Goal: Task Accomplishment & Management: Use online tool/utility

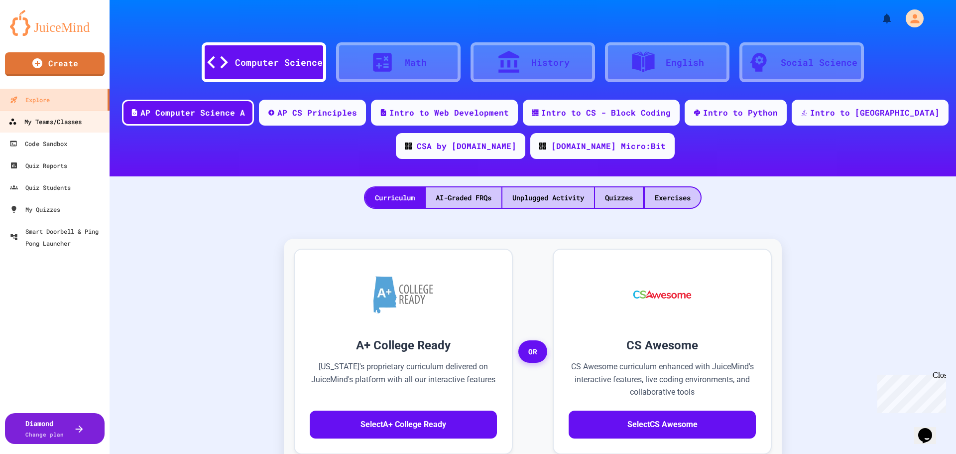
click at [19, 123] on div "My Teams/Classes" at bounding box center [44, 121] width 73 height 12
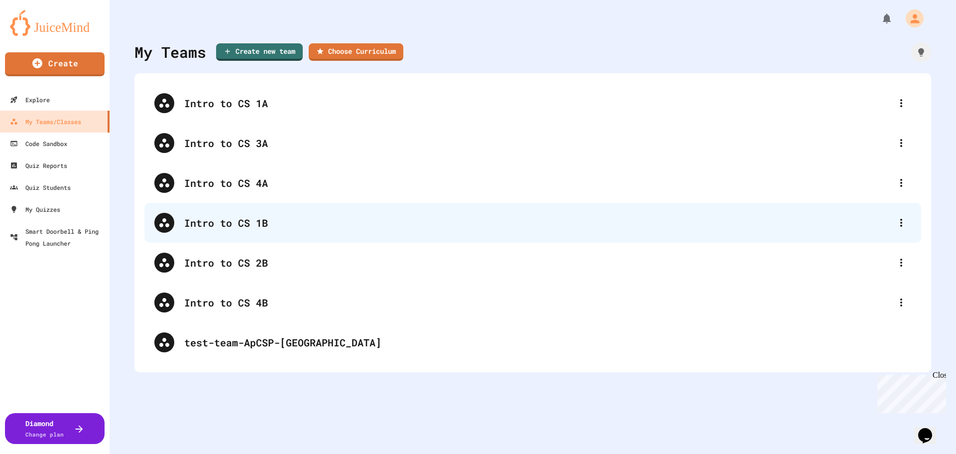
click at [248, 220] on div "Intro to CS 1B" at bounding box center [537, 222] width 707 height 15
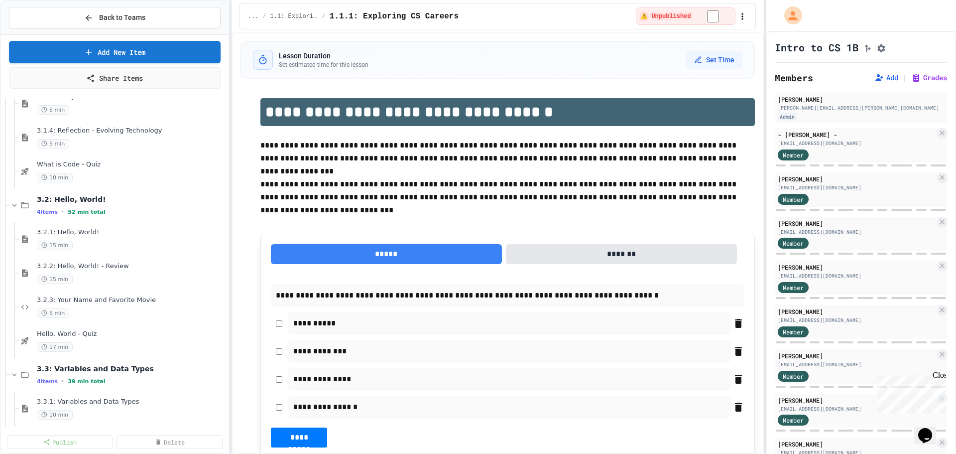
scroll to position [249, 0]
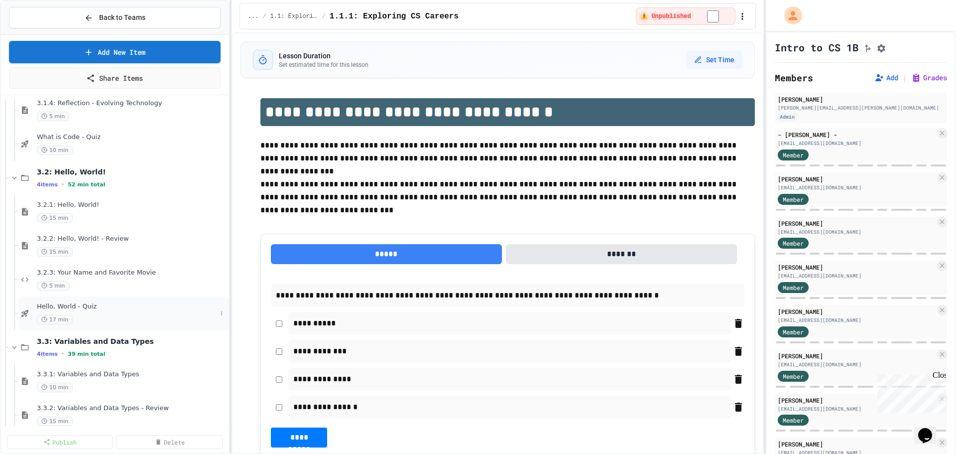
click at [105, 309] on span "Hello, World - Quiz" at bounding box center [127, 306] width 180 height 8
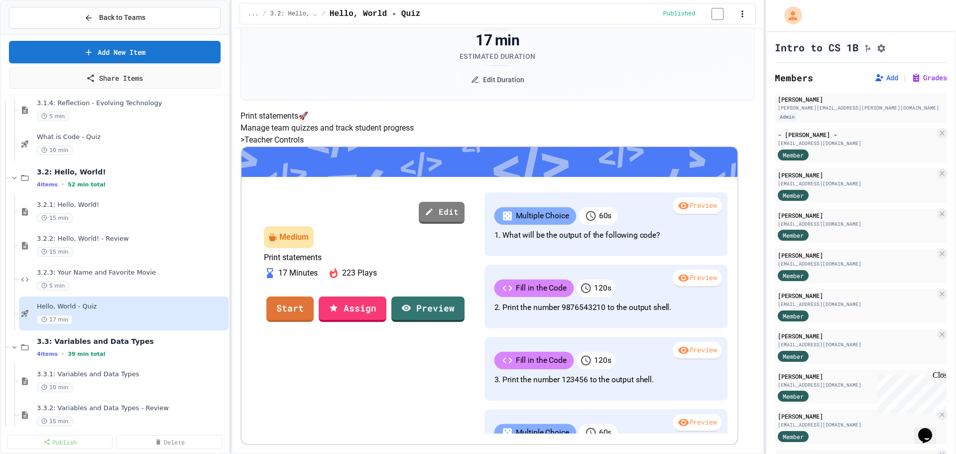
scroll to position [149, 0]
click at [313, 309] on link "Start" at bounding box center [289, 307] width 47 height 27
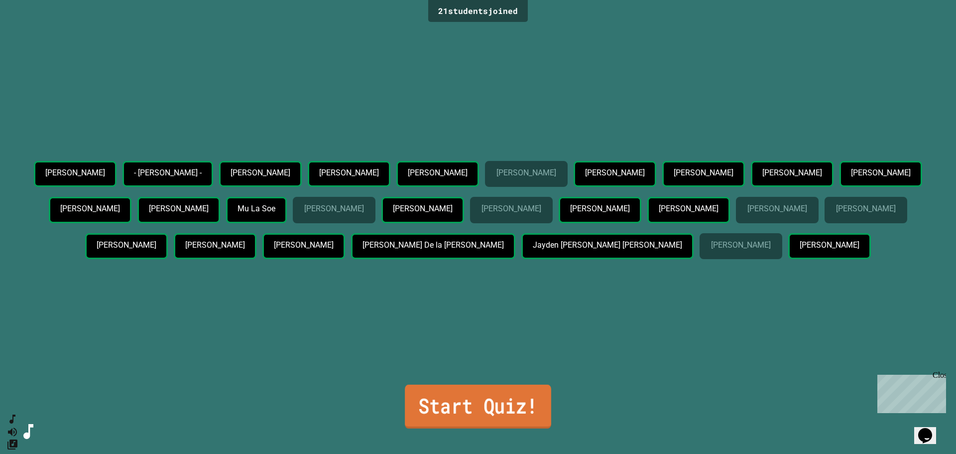
click at [475, 397] on link "Start Quiz!" at bounding box center [478, 406] width 146 height 44
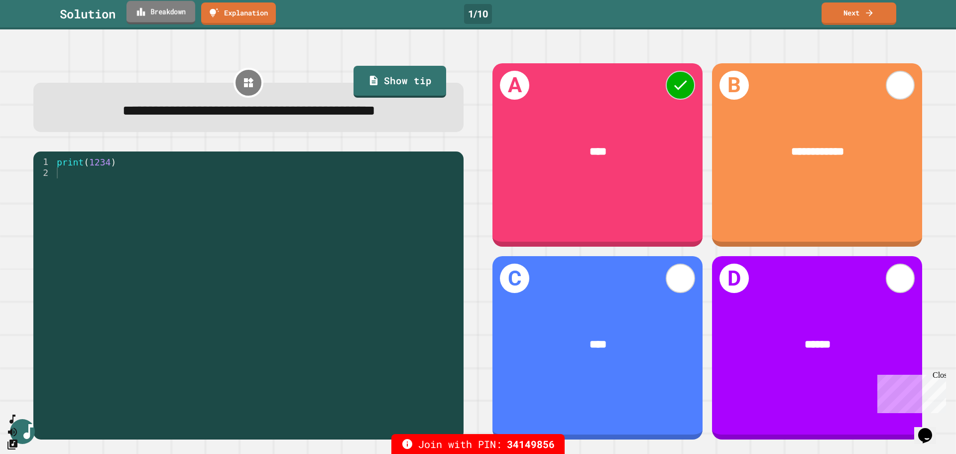
click at [180, 25] on div "Solution Breakdown Explanation 1 / 10 Next" at bounding box center [478, 14] width 956 height 29
click at [168, 15] on link "Breakdown" at bounding box center [160, 11] width 67 height 23
click at [850, 15] on link "Next" at bounding box center [859, 12] width 74 height 23
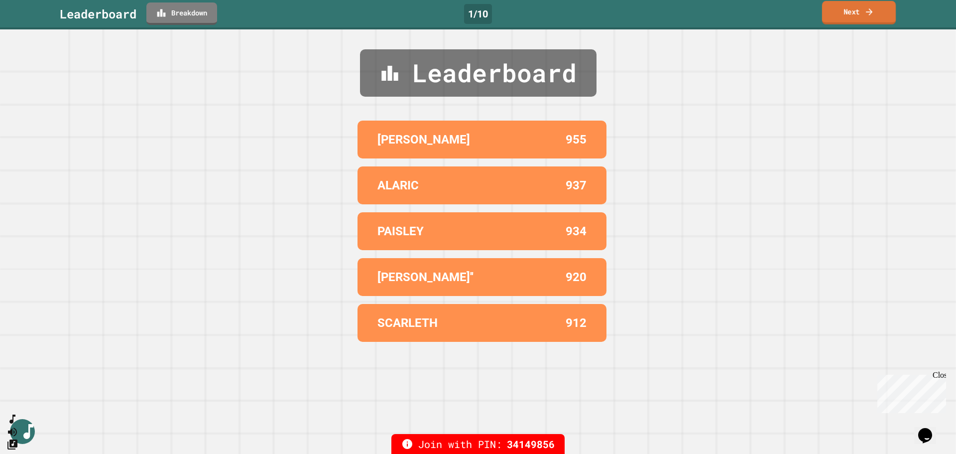
click at [847, 16] on link "Next" at bounding box center [859, 12] width 74 height 23
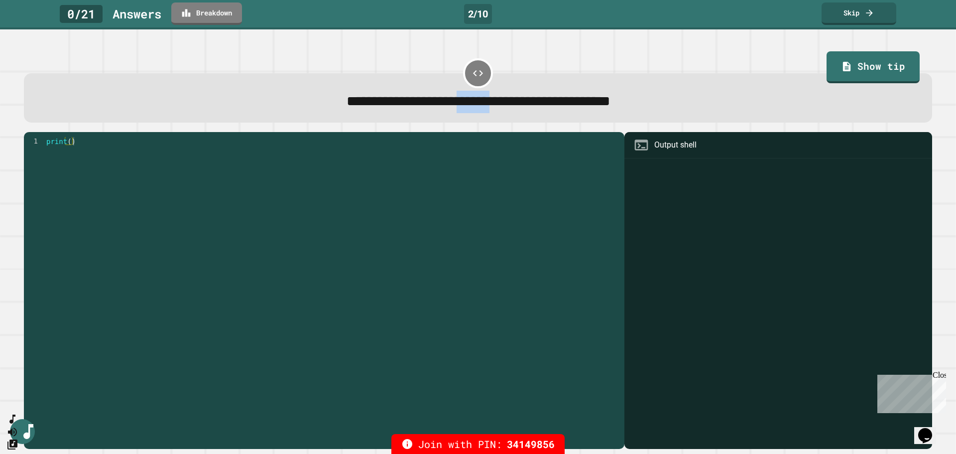
drag, startPoint x: 434, startPoint y: 100, endPoint x: 489, endPoint y: 103, distance: 55.3
click at [489, 103] on span "**********" at bounding box center [478, 101] width 264 height 14
click at [495, 105] on span "**********" at bounding box center [478, 101] width 264 height 14
click at [869, 22] on link "Skip" at bounding box center [859, 12] width 74 height 23
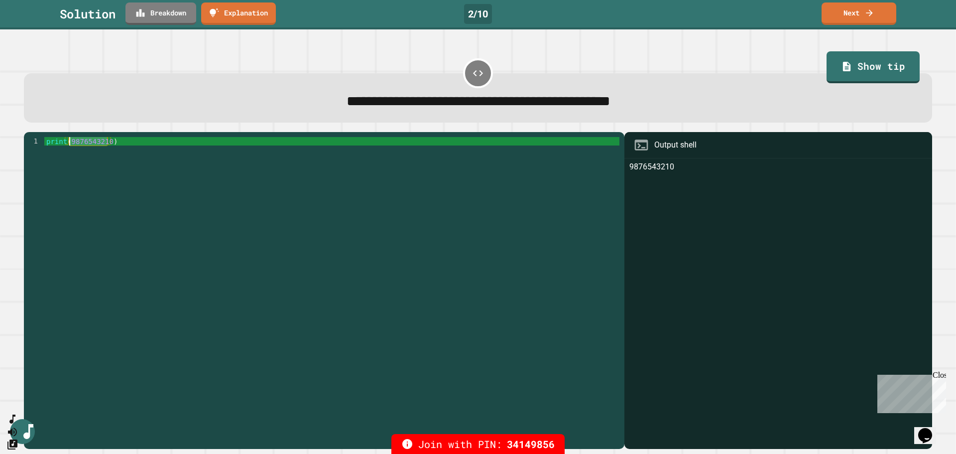
drag, startPoint x: 107, startPoint y: 144, endPoint x: 70, endPoint y: 144, distance: 36.8
click at [70, 144] on div "print ( 9876543210 )" at bounding box center [331, 285] width 575 height 296
click at [77, 176] on div "print ( 9876543210 )" at bounding box center [331, 285] width 575 height 296
drag, startPoint x: 108, startPoint y: 143, endPoint x: 68, endPoint y: 147, distance: 39.5
click at [68, 147] on div "print ( 9876543210 )" at bounding box center [331, 285] width 575 height 296
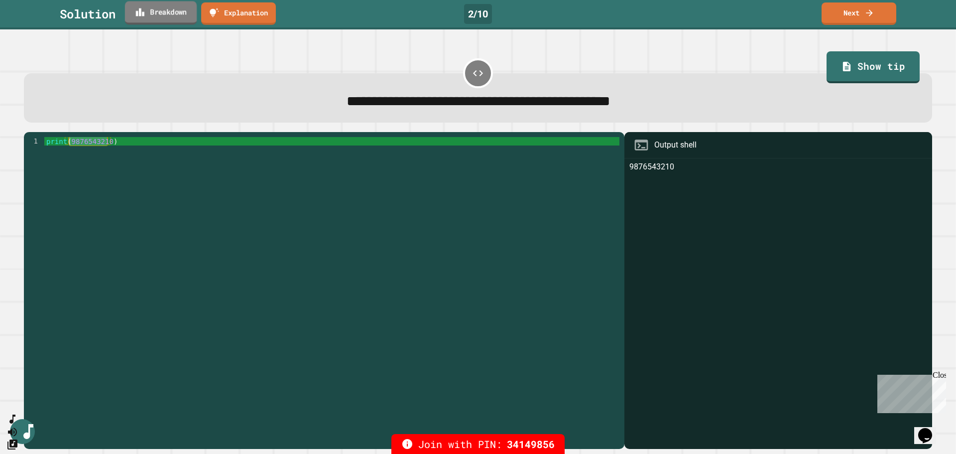
click at [183, 14] on link "Breakdown" at bounding box center [161, 12] width 72 height 23
click at [871, 8] on icon at bounding box center [868, 11] width 9 height 10
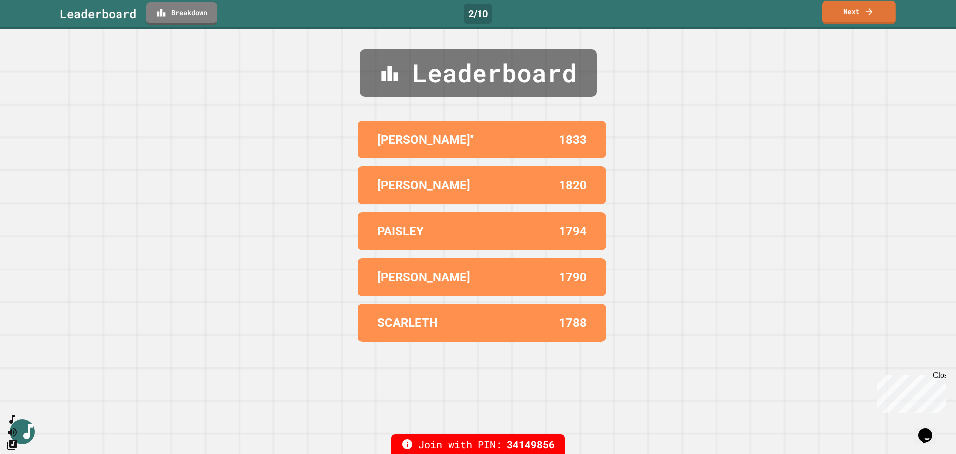
click at [859, 14] on link "Next" at bounding box center [859, 12] width 74 height 23
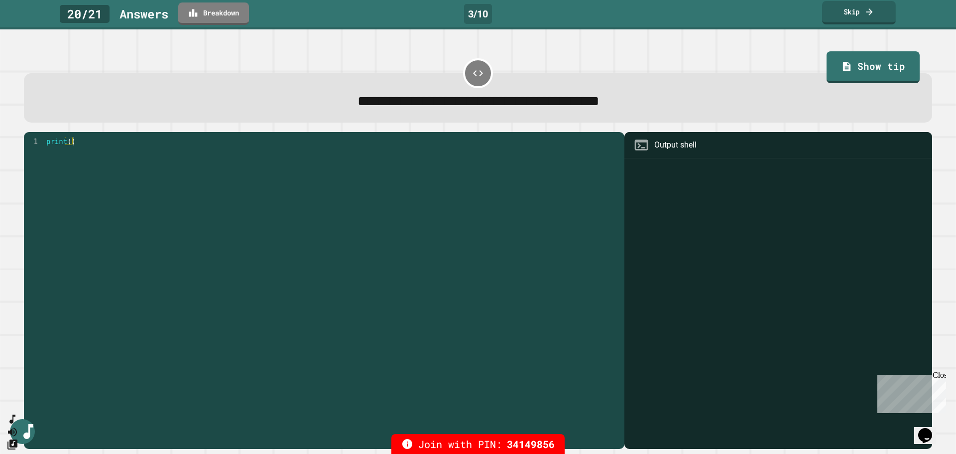
click at [854, 12] on link "Skip" at bounding box center [859, 12] width 74 height 23
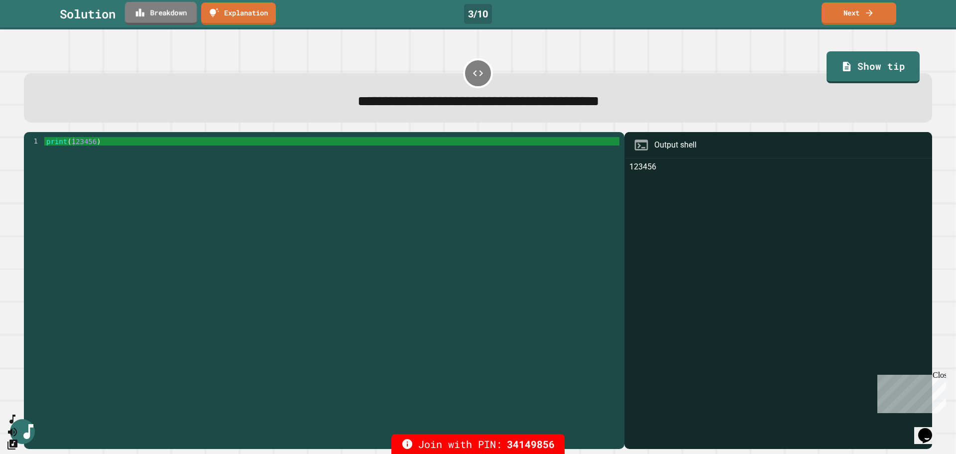
click at [163, 10] on link "Breakdown" at bounding box center [161, 13] width 72 height 23
click at [864, 15] on link "Next" at bounding box center [859, 12] width 74 height 23
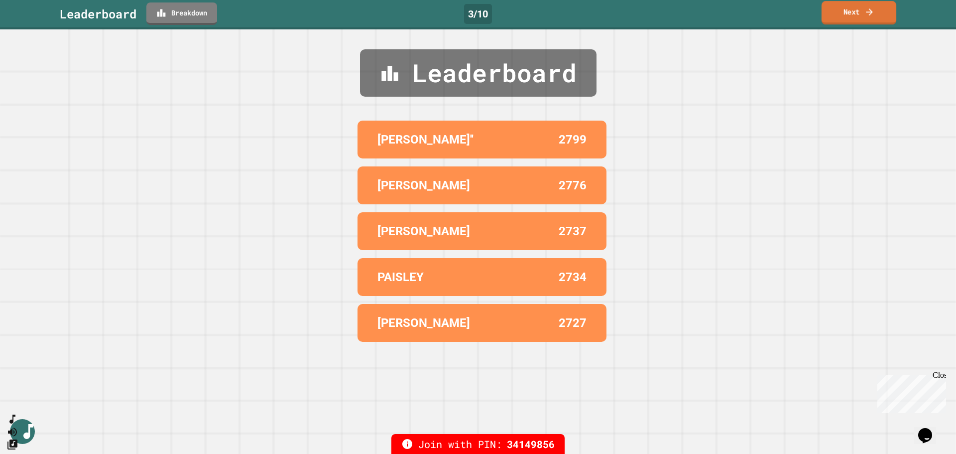
click at [835, 9] on link "Next" at bounding box center [858, 12] width 75 height 23
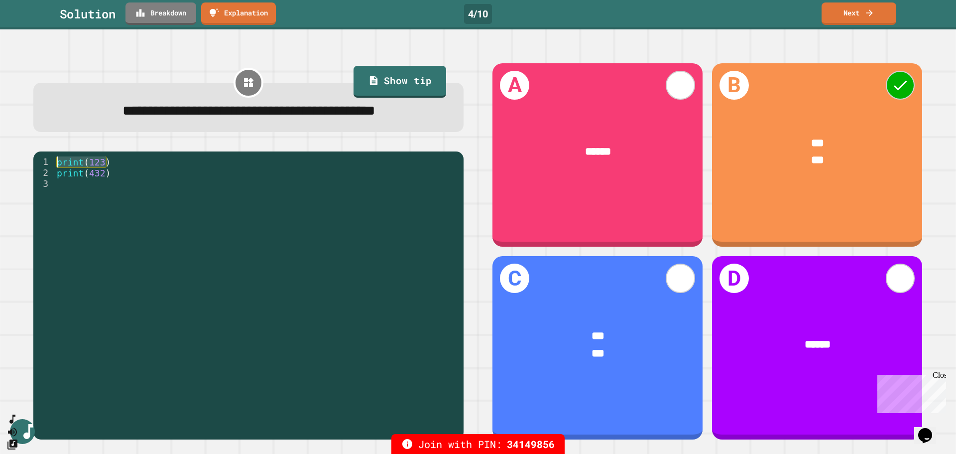
drag, startPoint x: 112, startPoint y: 184, endPoint x: 50, endPoint y: 176, distance: 62.2
click at [50, 176] on div "1 2 3 print ( 123 ) print ( 432 ) XXXXXXXXXXXXXXXXXXXXXXXXXXXXXXXXXXXXXXXXXXXXX…" at bounding box center [248, 295] width 430 height 288
drag, startPoint x: 126, startPoint y: 201, endPoint x: 38, endPoint y: 198, distance: 88.7
click at [38, 198] on div "1 2 3 print ( 123 ) print ( 432 ) XXXXXXXXXXXXXXXXXXXXXXXXXXXXXXXXXXXXXXXXXXXXX…" at bounding box center [245, 271] width 425 height 230
click at [178, 11] on link "Breakdown" at bounding box center [160, 12] width 69 height 23
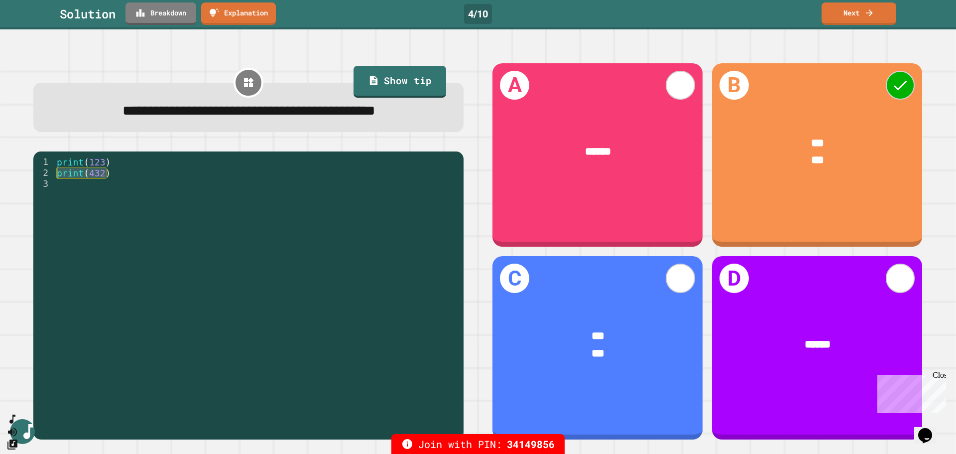
click at [864, 24] on link "Next" at bounding box center [859, 12] width 74 height 23
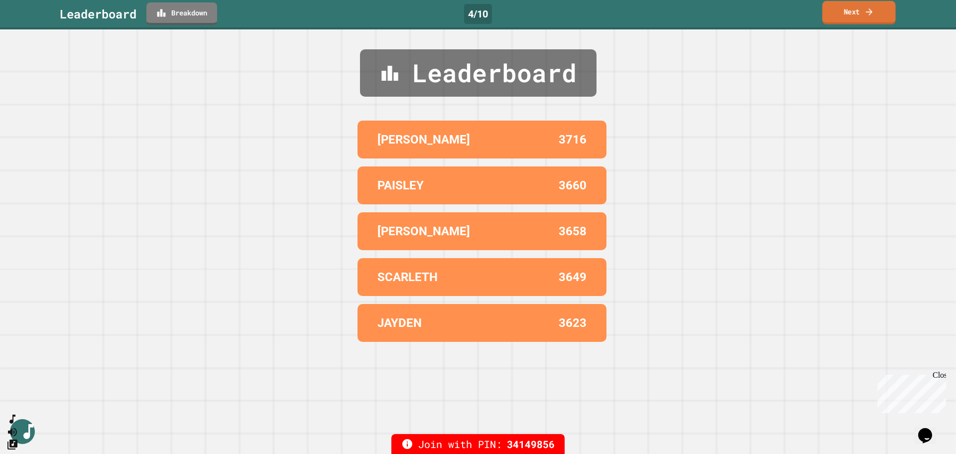
click at [841, 10] on link "Next" at bounding box center [858, 12] width 73 height 23
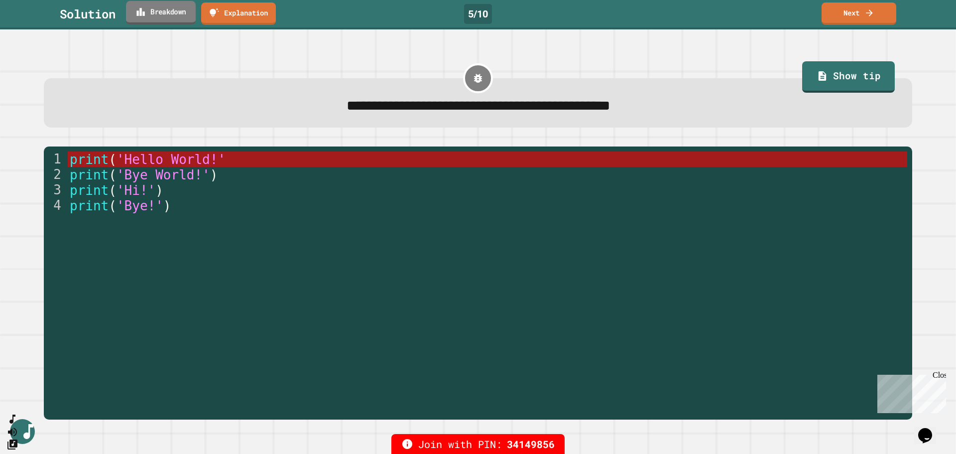
click at [158, 13] on link "Breakdown" at bounding box center [161, 12] width 70 height 23
click at [858, 10] on link "Next" at bounding box center [859, 12] width 74 height 23
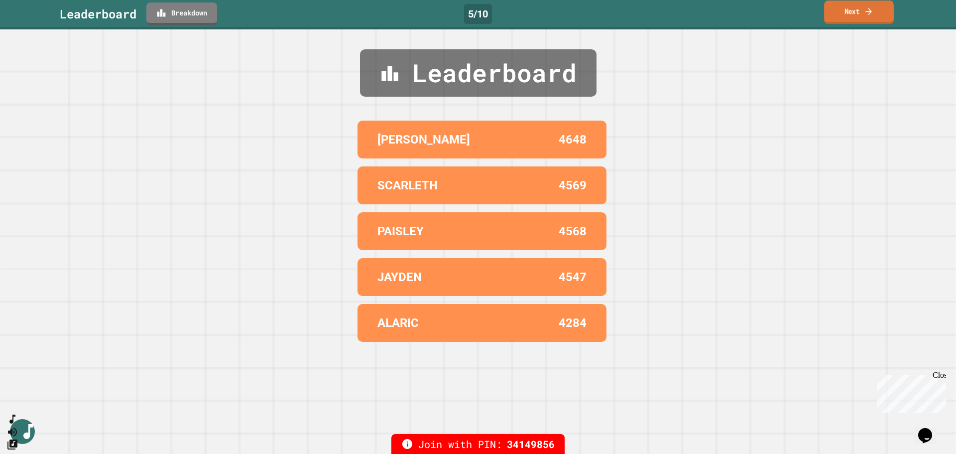
click at [837, 17] on link "Next" at bounding box center [859, 11] width 70 height 23
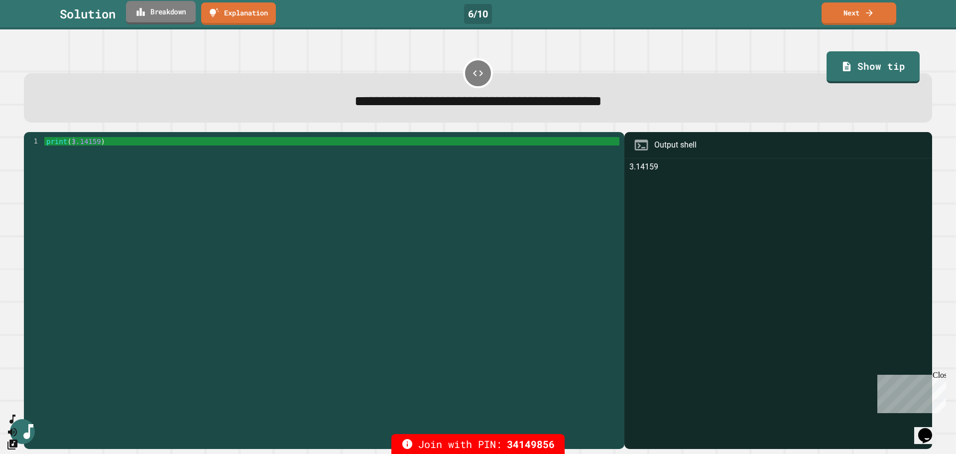
click at [180, 18] on link "Breakdown" at bounding box center [161, 12] width 70 height 23
click at [939, 376] on div "Close" at bounding box center [938, 376] width 12 height 12
click at [853, 13] on link "Next" at bounding box center [859, 12] width 74 height 23
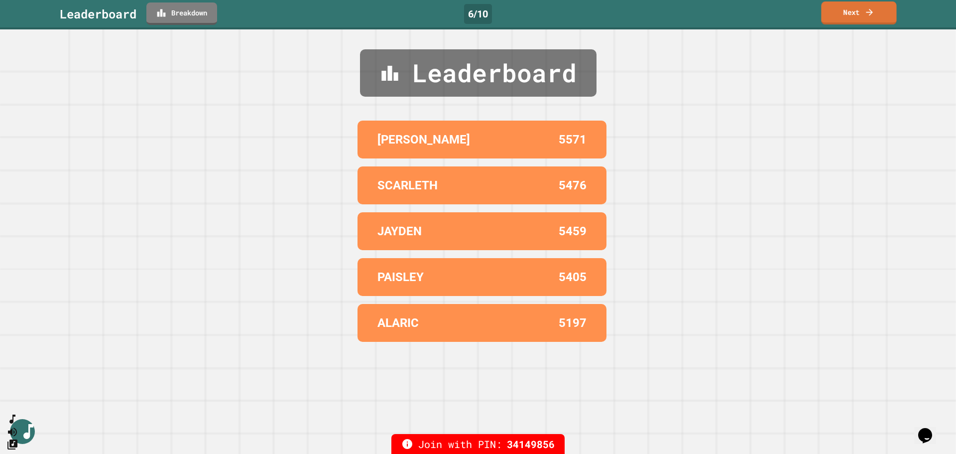
click at [854, 16] on link "Next" at bounding box center [858, 12] width 75 height 23
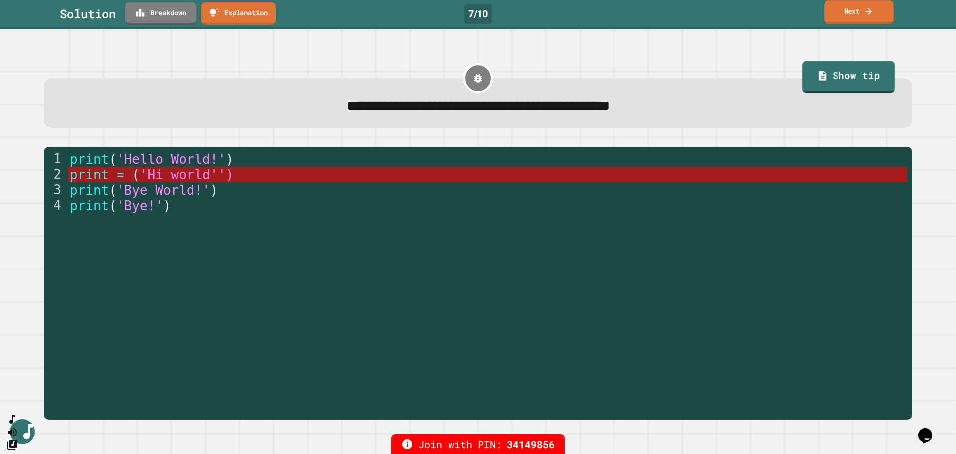
click at [875, 8] on link "Next" at bounding box center [858, 11] width 69 height 23
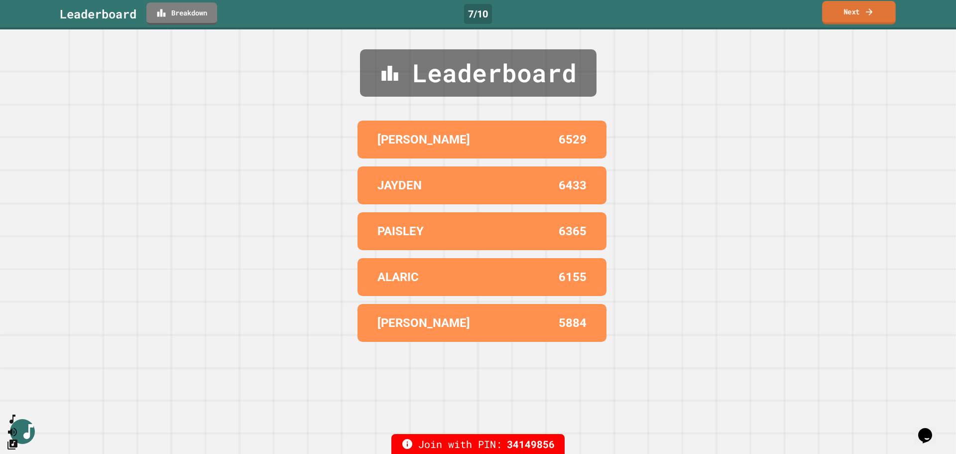
click at [840, 21] on link "Next" at bounding box center [859, 12] width 74 height 23
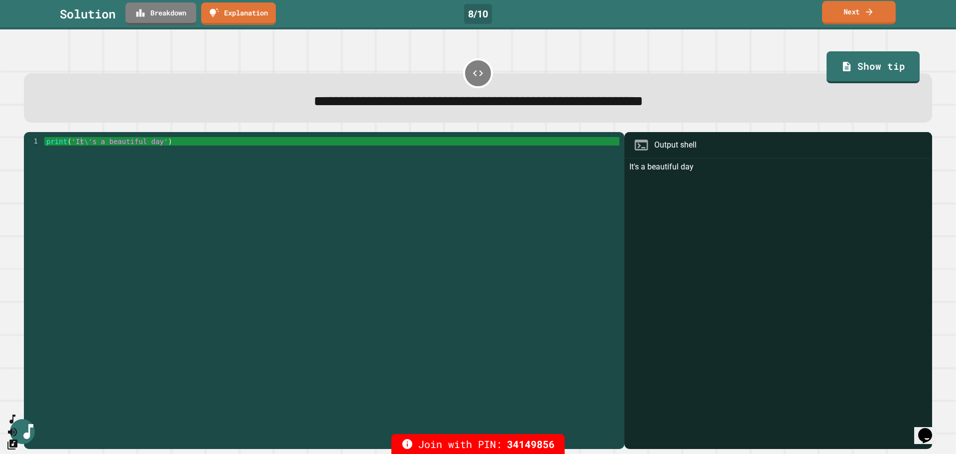
click at [869, 8] on icon at bounding box center [869, 11] width 10 height 10
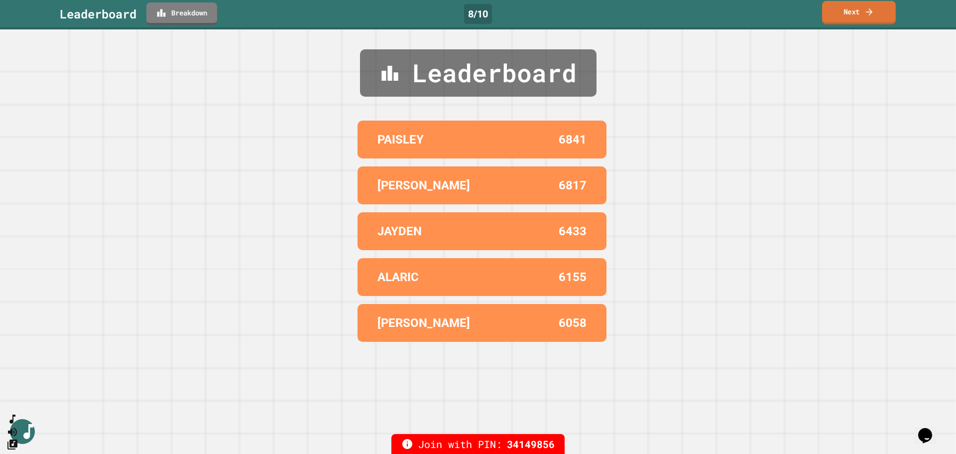
click at [852, 16] on link "Next" at bounding box center [859, 12] width 74 height 23
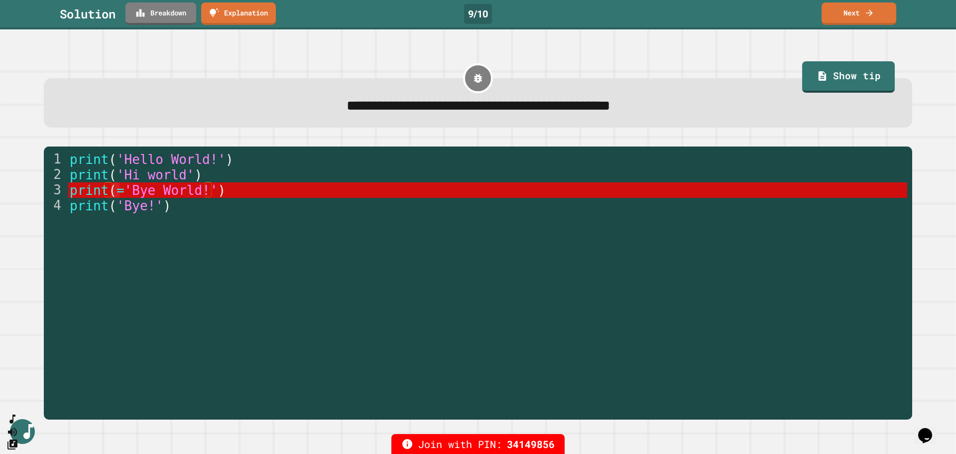
drag, startPoint x: 119, startPoint y: 194, endPoint x: 112, endPoint y: 195, distance: 7.5
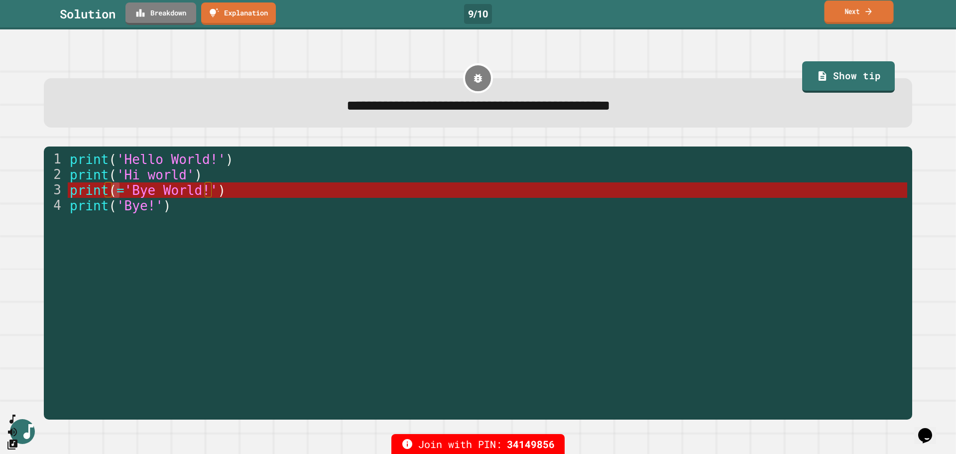
click at [842, 12] on link "Next" at bounding box center [858, 11] width 69 height 23
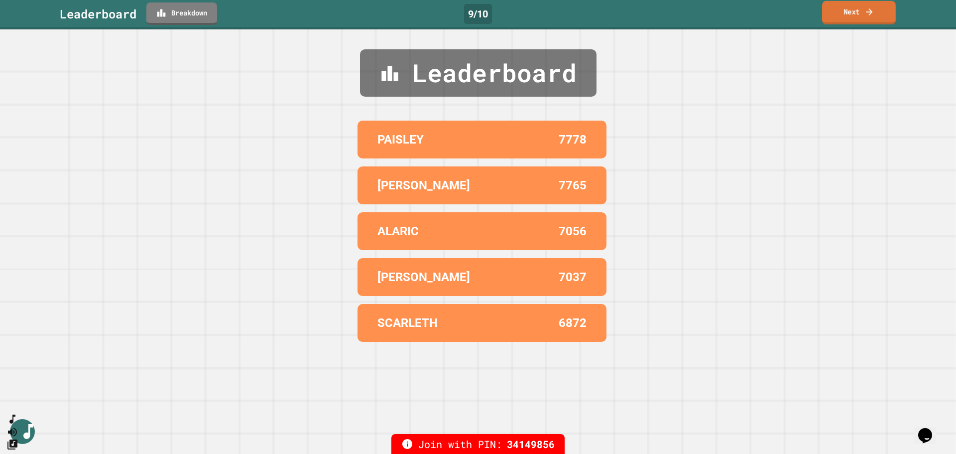
click at [845, 20] on link "Next" at bounding box center [859, 12] width 74 height 23
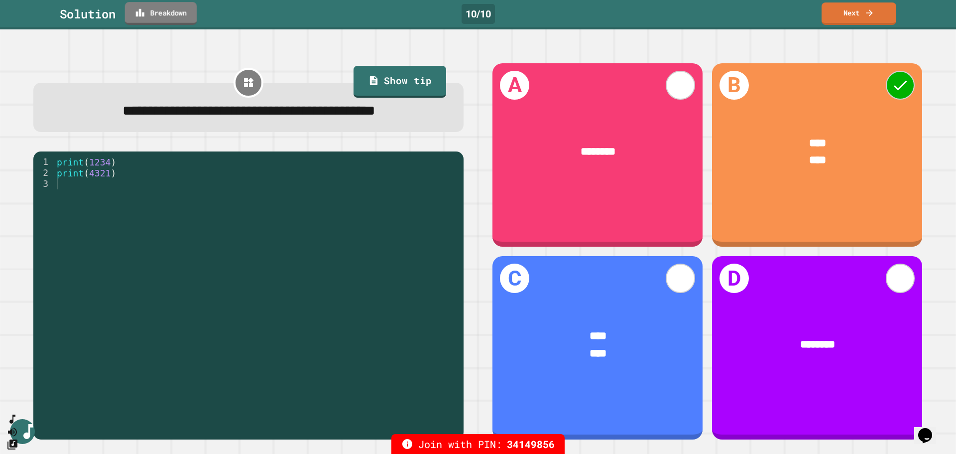
click at [151, 13] on link "Breakdown" at bounding box center [161, 13] width 72 height 23
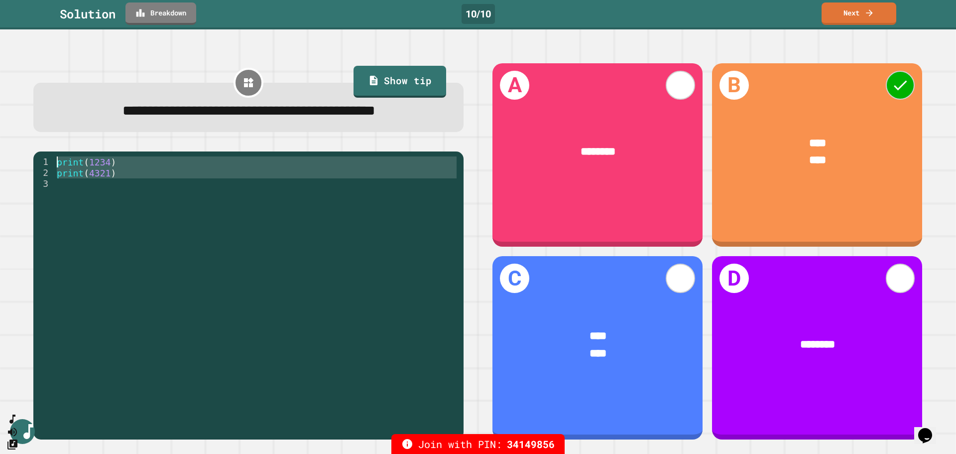
drag, startPoint x: 119, startPoint y: 208, endPoint x: 30, endPoint y: 189, distance: 90.5
click at [30, 189] on div "**********" at bounding box center [248, 250] width 459 height 405
click at [126, 201] on div "print ( 1234 ) print ( 4321 )" at bounding box center [257, 271] width 404 height 230
drag, startPoint x: 126, startPoint y: 201, endPoint x: 12, endPoint y: 183, distance: 115.9
click at [12, 183] on div "**********" at bounding box center [478, 241] width 956 height 424
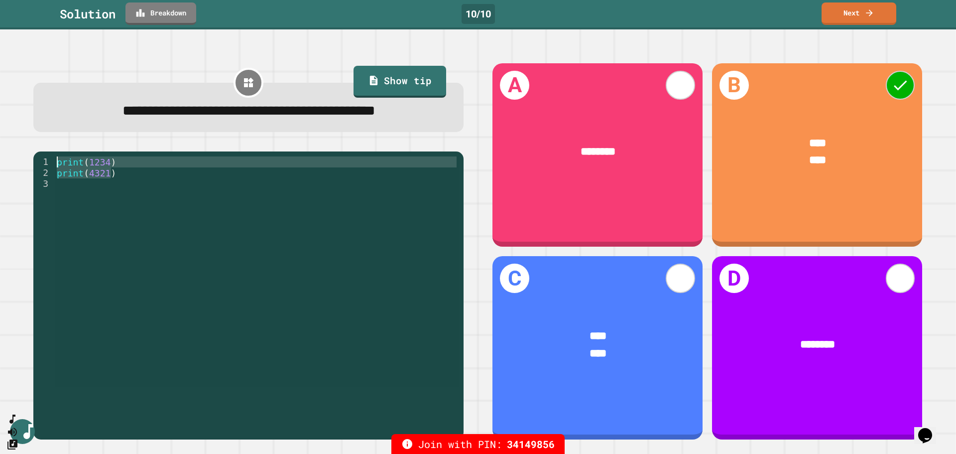
click at [126, 195] on div "print ( 1234 ) print ( 4321 )" at bounding box center [257, 271] width 404 height 230
click at [854, 14] on link "Next" at bounding box center [858, 11] width 69 height 23
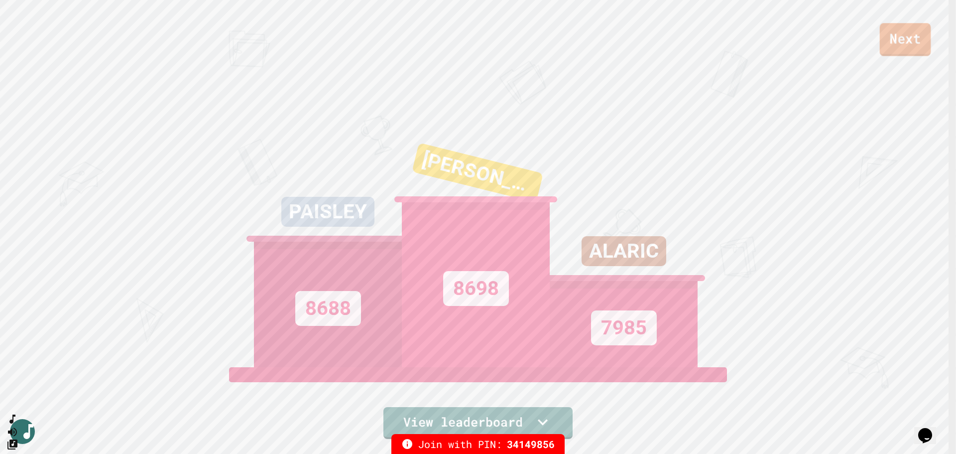
click at [898, 30] on link "Next" at bounding box center [905, 39] width 51 height 33
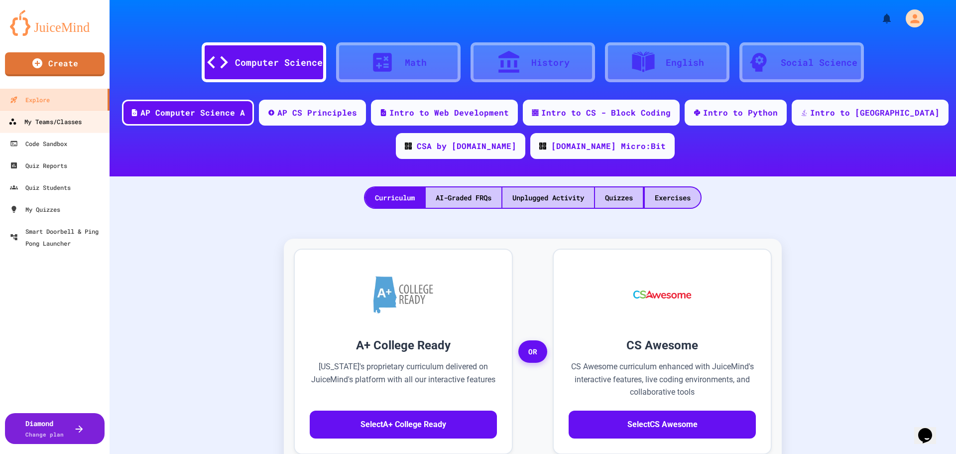
click at [13, 126] on div "My Teams/Classes" at bounding box center [44, 121] width 73 height 12
